Goal: Task Accomplishment & Management: Use online tool/utility

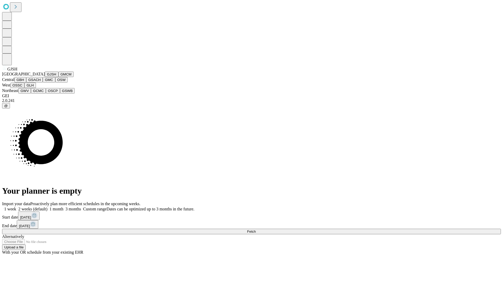
click at [45, 77] on button "GJSH" at bounding box center [52, 73] width 14 height 5
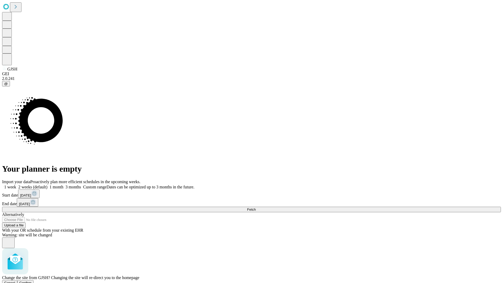
click at [32, 281] on span "Confirm" at bounding box center [25, 283] width 12 height 4
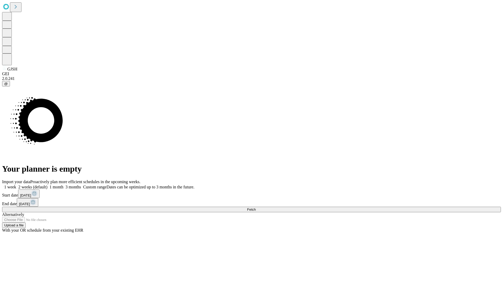
click at [16, 185] on label "1 week" at bounding box center [9, 187] width 14 height 4
click at [256, 207] on span "Fetch" at bounding box center [251, 209] width 9 height 4
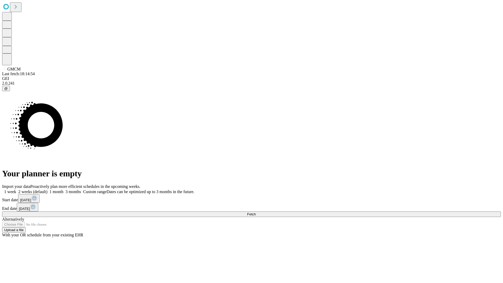
click at [256, 212] on span "Fetch" at bounding box center [251, 214] width 9 height 4
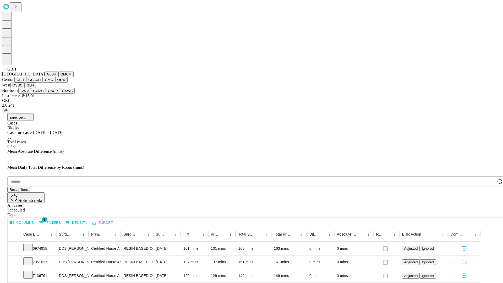
click at [41, 82] on button "GSACH" at bounding box center [34, 79] width 16 height 5
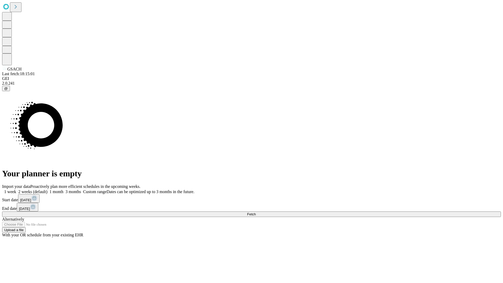
click at [16, 189] on label "1 week" at bounding box center [9, 191] width 14 height 4
click at [256, 212] on span "Fetch" at bounding box center [251, 214] width 9 height 4
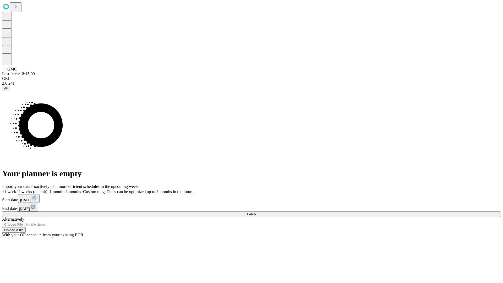
click at [16, 189] on label "1 week" at bounding box center [9, 191] width 14 height 4
click at [256, 212] on span "Fetch" at bounding box center [251, 214] width 9 height 4
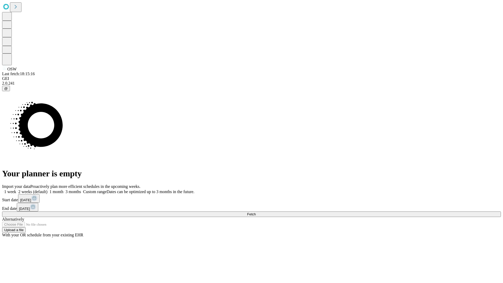
click at [16, 189] on label "1 week" at bounding box center [9, 191] width 14 height 4
click at [256, 212] on span "Fetch" at bounding box center [251, 214] width 9 height 4
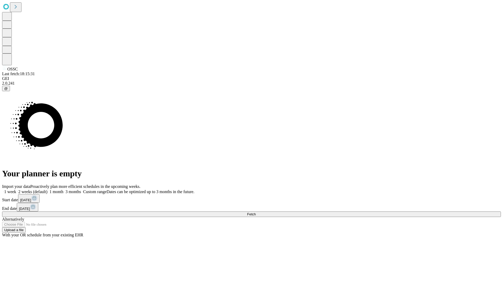
click at [16, 189] on label "1 week" at bounding box center [9, 191] width 14 height 4
click at [256, 212] on span "Fetch" at bounding box center [251, 214] width 9 height 4
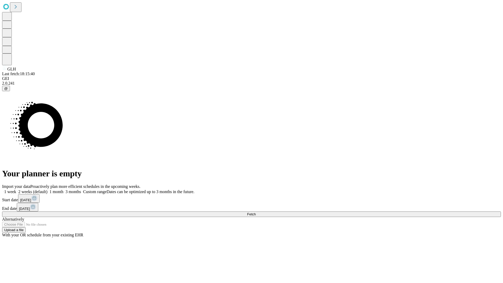
click at [16, 189] on label "1 week" at bounding box center [9, 191] width 14 height 4
click at [256, 212] on span "Fetch" at bounding box center [251, 214] width 9 height 4
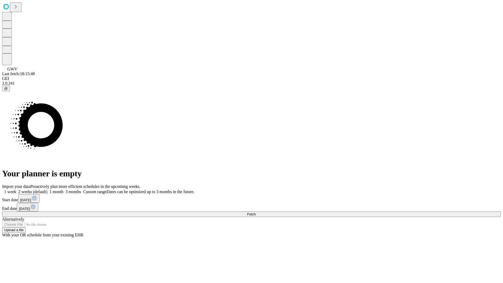
click at [256, 212] on span "Fetch" at bounding box center [251, 214] width 9 height 4
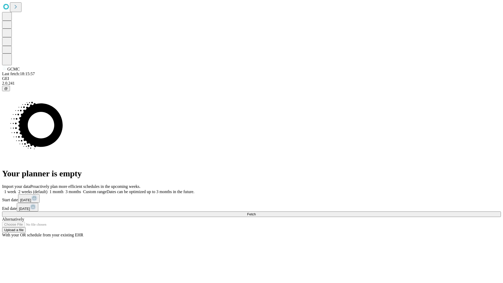
click at [256, 212] on span "Fetch" at bounding box center [251, 214] width 9 height 4
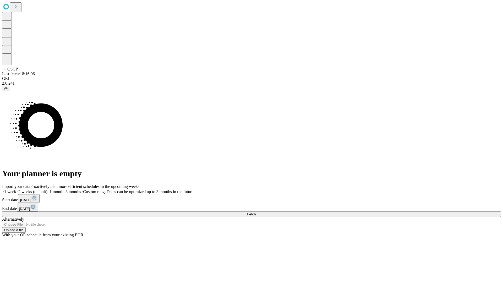
click at [256, 212] on span "Fetch" at bounding box center [251, 214] width 9 height 4
